Goal: Task Accomplishment & Management: Use online tool/utility

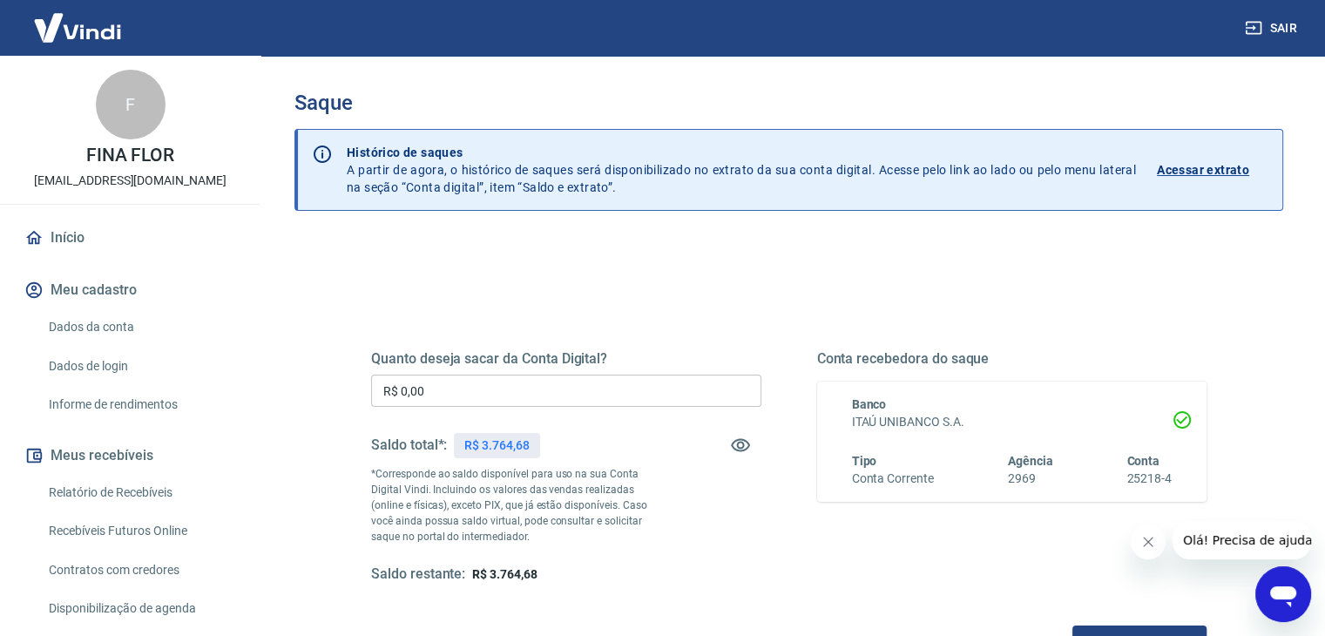
click at [439, 396] on input "R$ 0,00" at bounding box center [566, 391] width 390 height 32
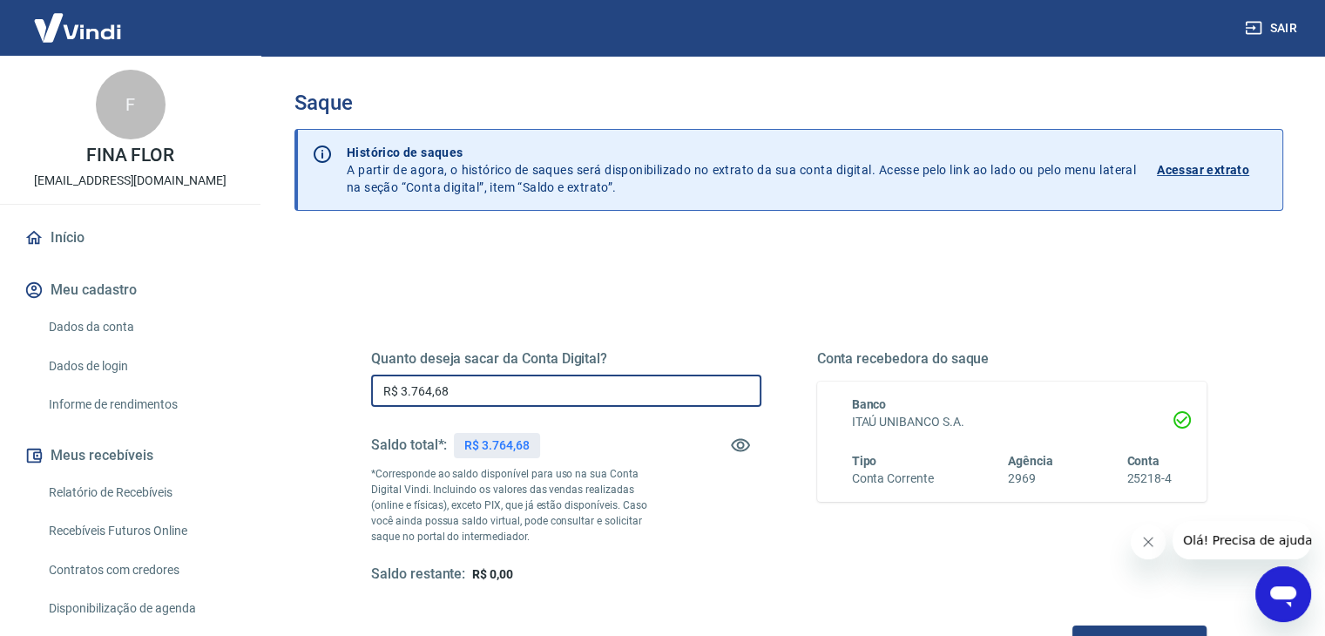
type input "R$ 3.764,68"
click at [1148, 539] on icon "Fechar mensagem da empresa" at bounding box center [1149, 542] width 14 height 14
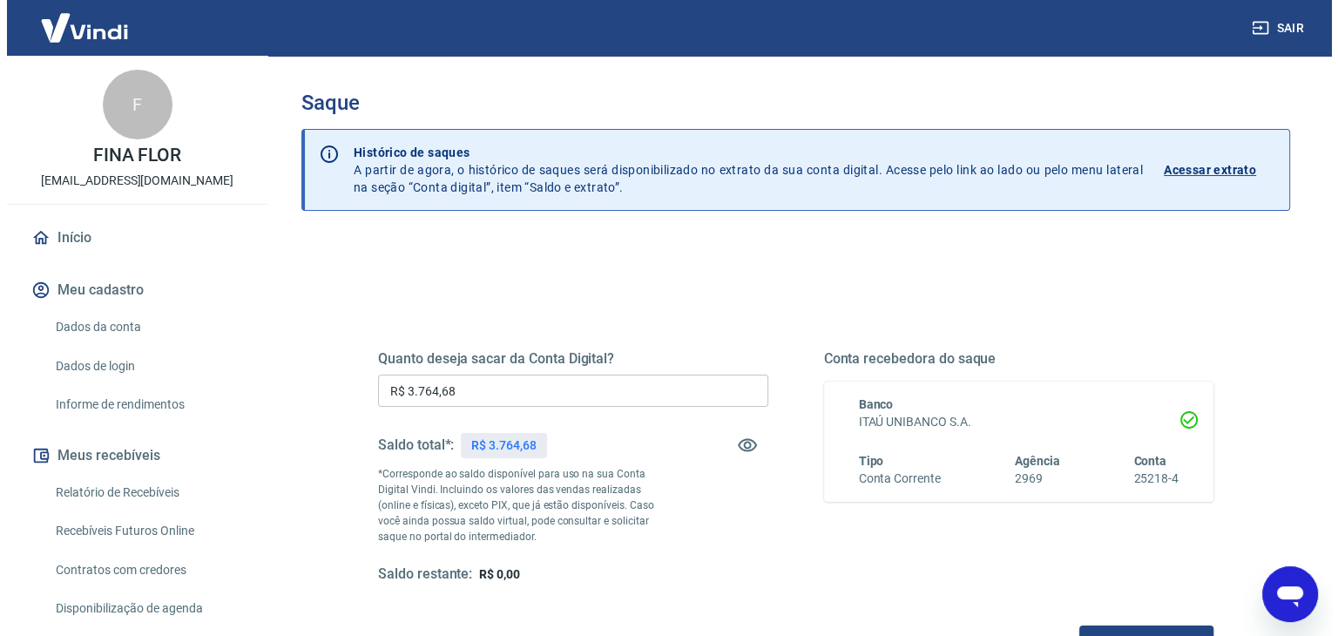
scroll to position [190, 0]
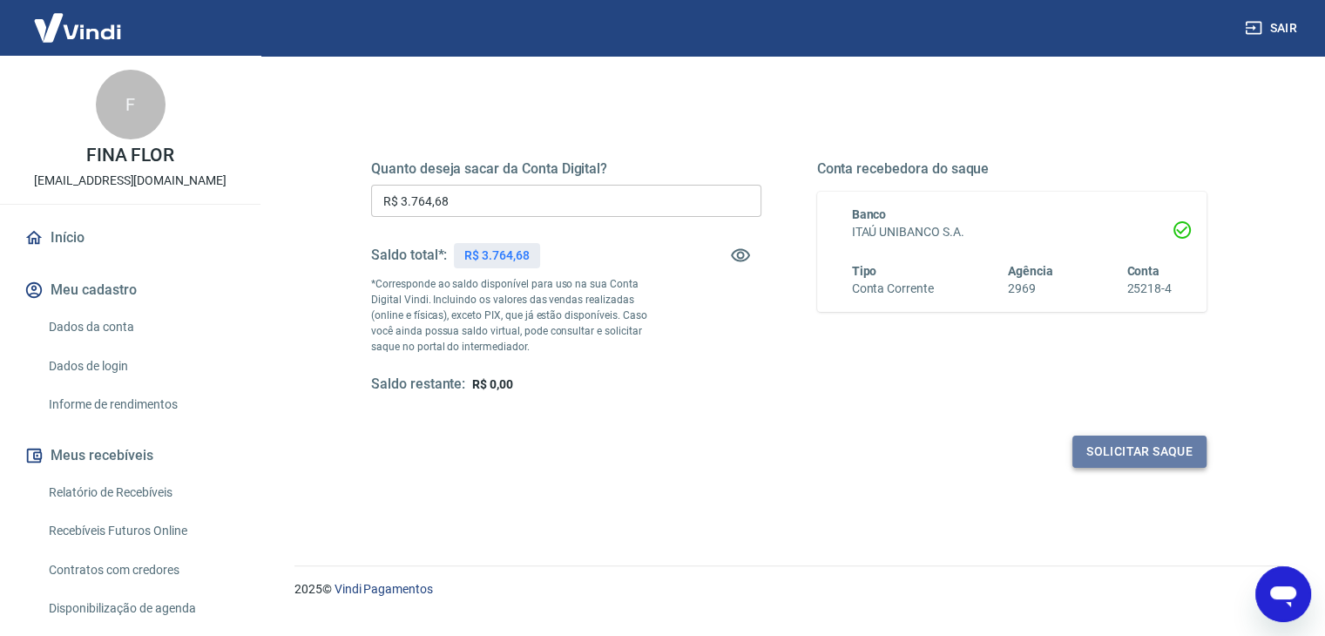
click at [1136, 451] on button "Solicitar saque" at bounding box center [1140, 452] width 134 height 32
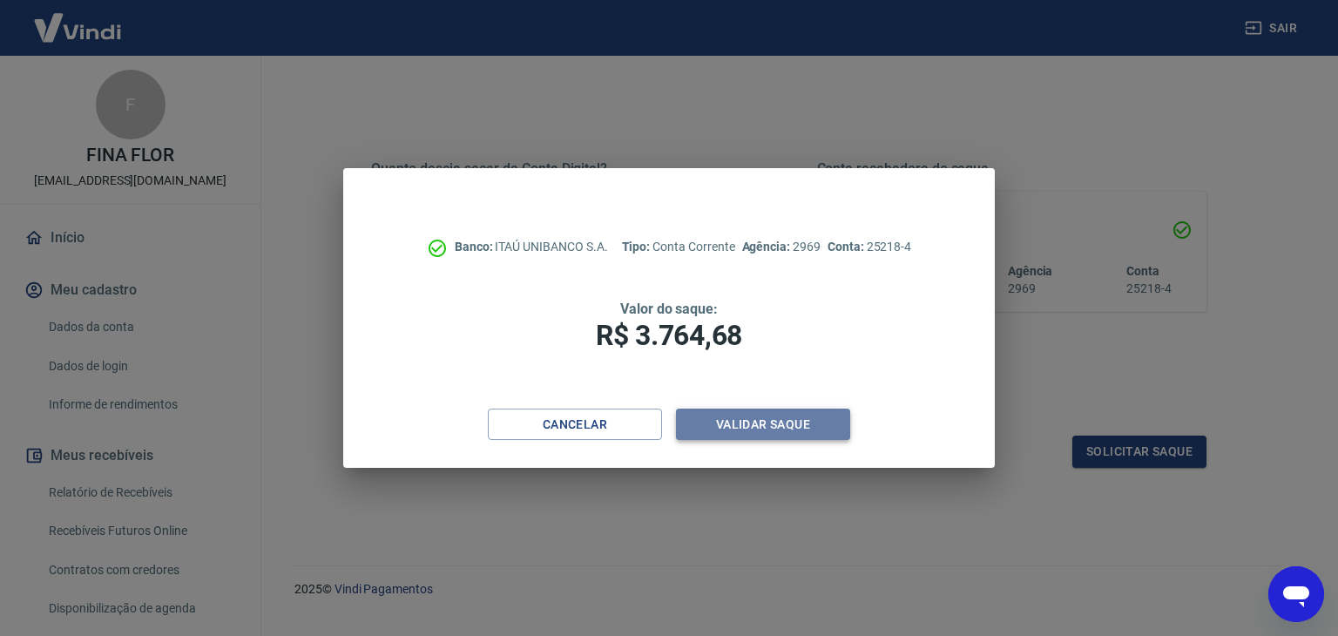
click at [775, 424] on button "Validar saque" at bounding box center [763, 425] width 174 height 32
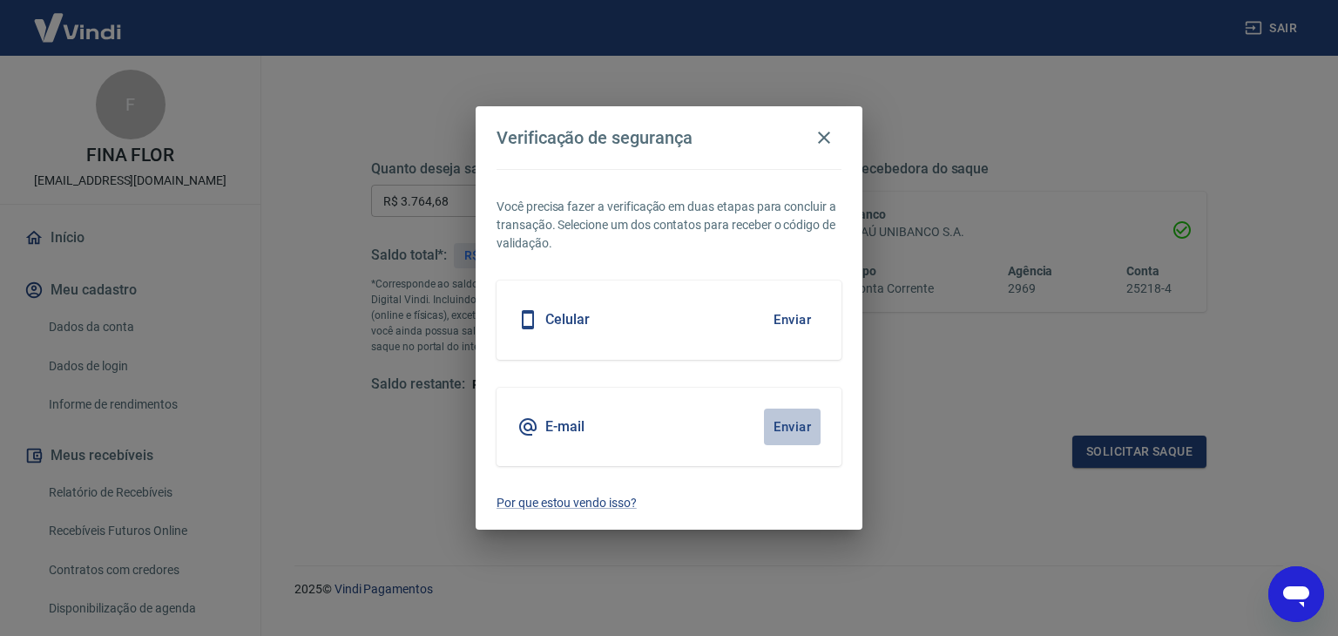
click at [810, 429] on button "Enviar" at bounding box center [792, 427] width 57 height 37
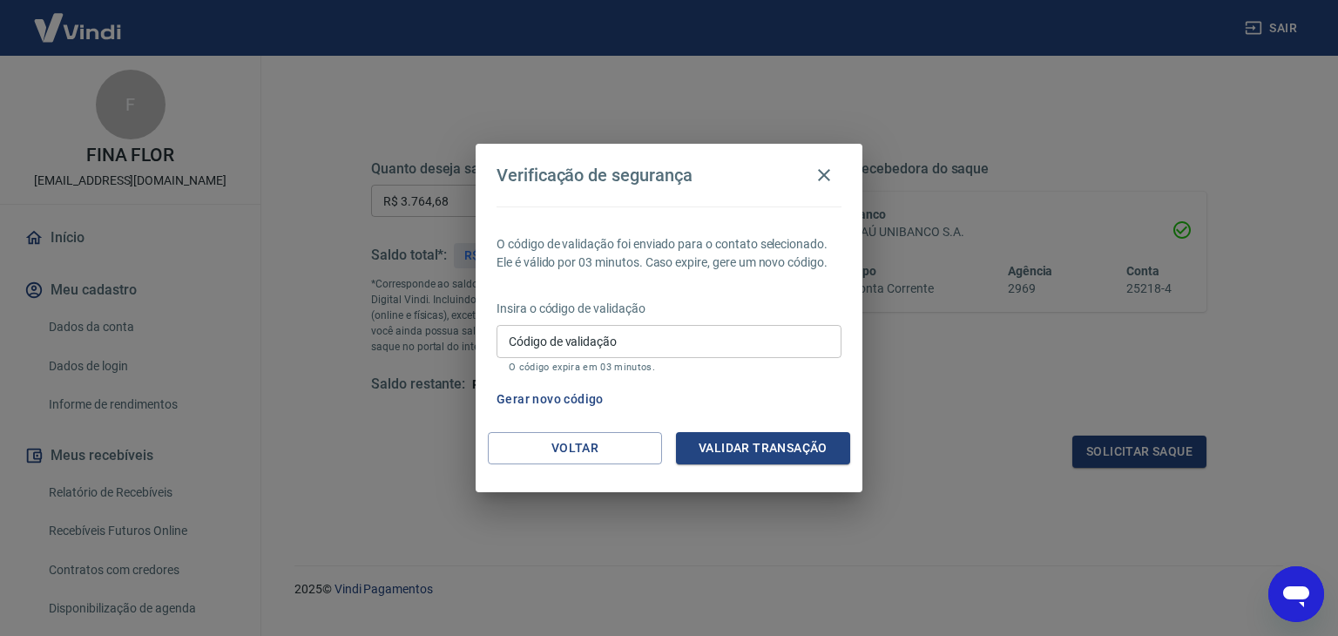
click at [618, 339] on input "Código de validação" at bounding box center [669, 341] width 345 height 32
click at [663, 342] on input "Código de validação" at bounding box center [669, 341] width 345 height 32
paste input "644675"
type input "644675"
click at [728, 441] on button "Validar transação" at bounding box center [763, 448] width 174 height 32
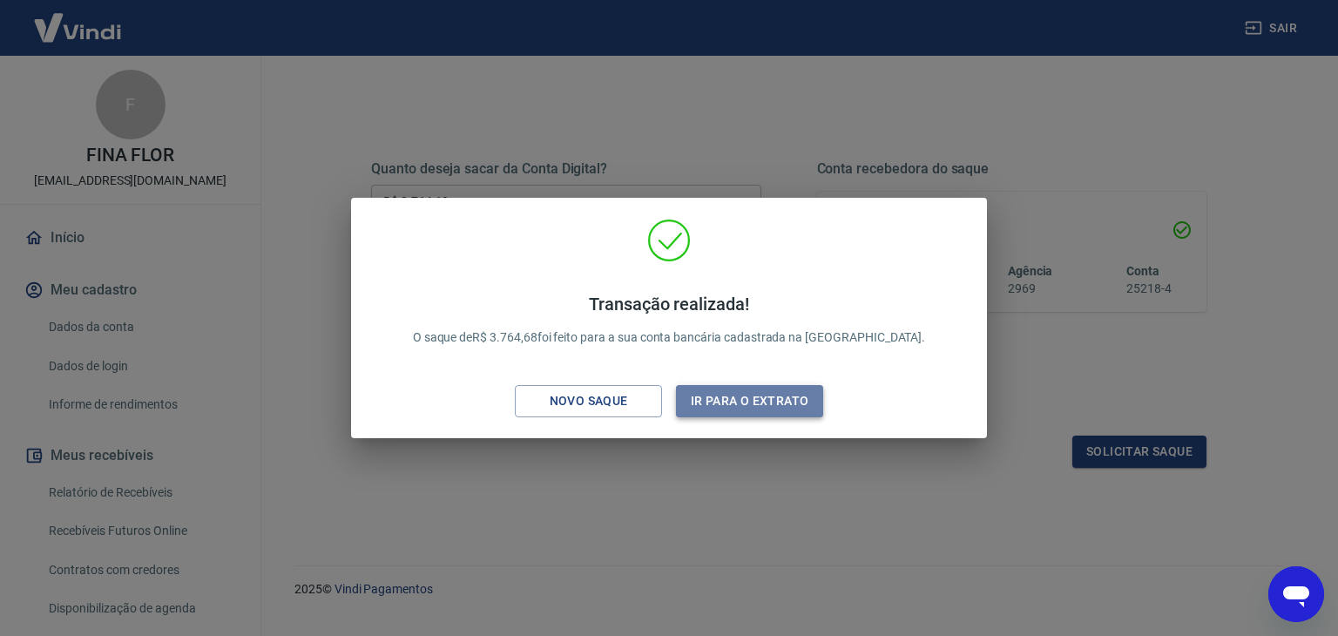
click at [735, 403] on button "Ir para o extrato" at bounding box center [749, 401] width 147 height 32
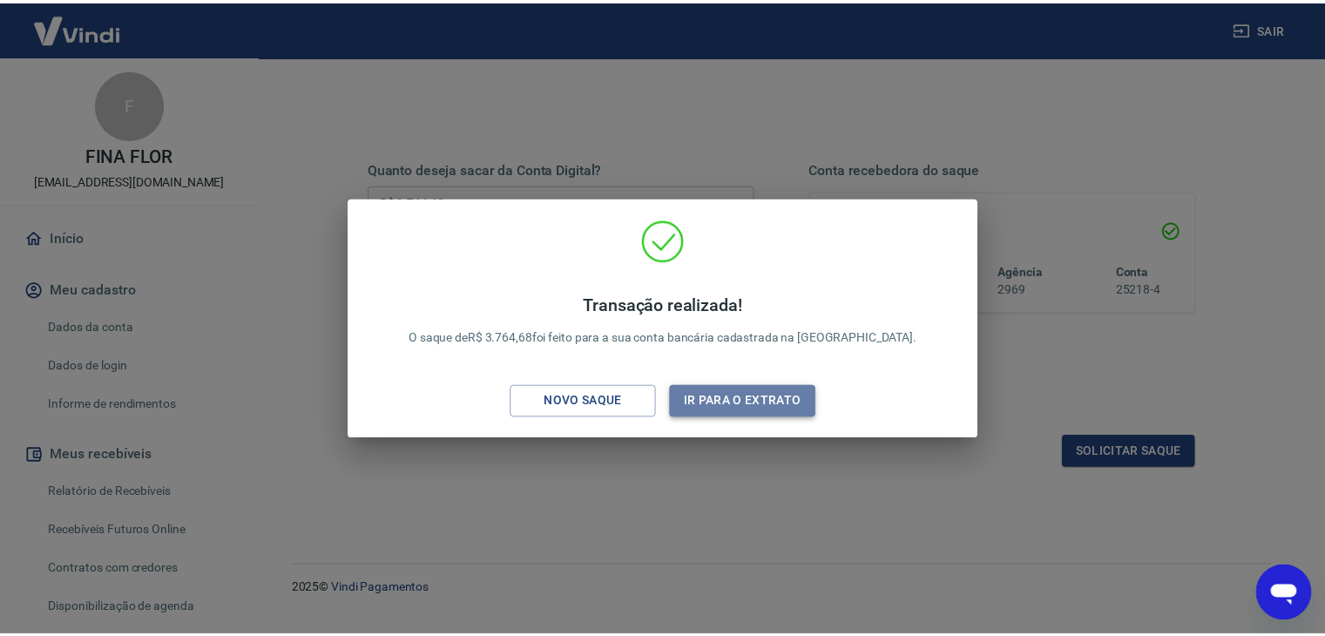
scroll to position [227, 0]
